Goal: Information Seeking & Learning: Learn about a topic

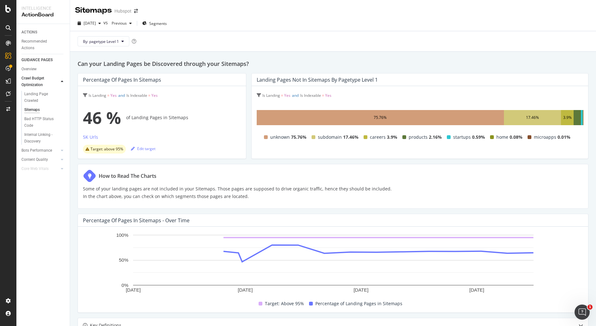
click at [29, 215] on div "ACTIONS Recommended Actions GUIDANCE PAGES Overview Crawl Budget Optimization L…" at bounding box center [42, 175] width 53 height 302
click at [39, 92] on div "SpeedWorkers" at bounding box center [37, 95] width 28 height 6
click at [31, 119] on div "PageWorkers" at bounding box center [36, 117] width 26 height 6
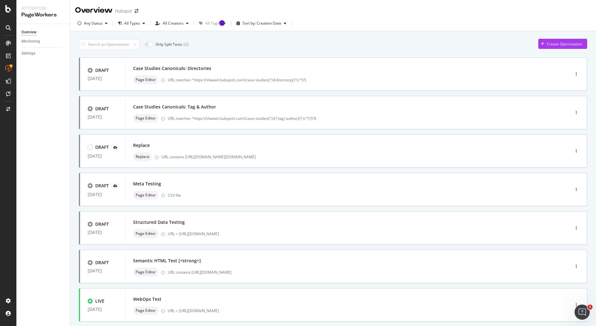
click at [208, 138] on div "Replace Replace URL contains [URL][DOMAIN_NAME][DOMAIN_NAME]" at bounding box center [337, 150] width 425 height 25
click at [376, 71] on div "Case Studies Canonicals: Directories" at bounding box center [338, 68] width 410 height 9
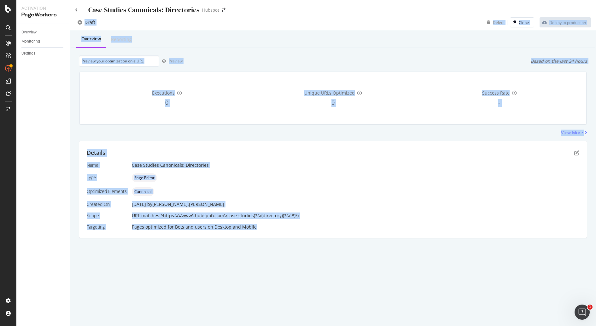
drag, startPoint x: 287, startPoint y: 276, endPoint x: 301, endPoint y: -34, distance: 311.0
click at [301, 0] on html "Activation PageWorkers Overview Monitoring Settings Case Studies Canonicals: Di…" at bounding box center [298, 163] width 596 height 326
